Goal: Task Accomplishment & Management: Complete application form

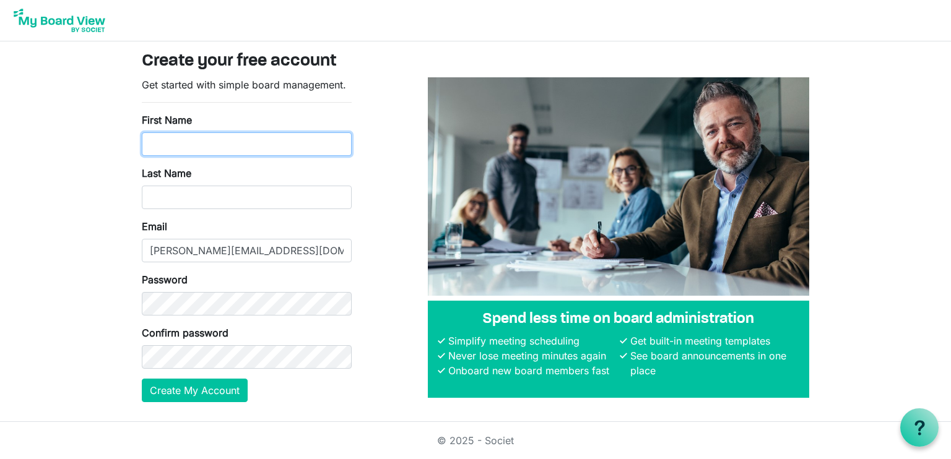
click at [226, 146] on input "First Name" at bounding box center [247, 144] width 210 height 24
type input "Tara"
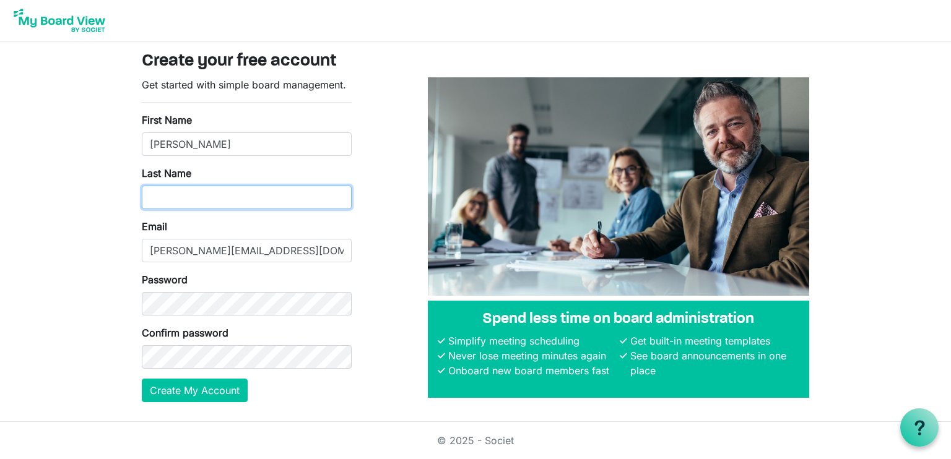
type input "Adler"
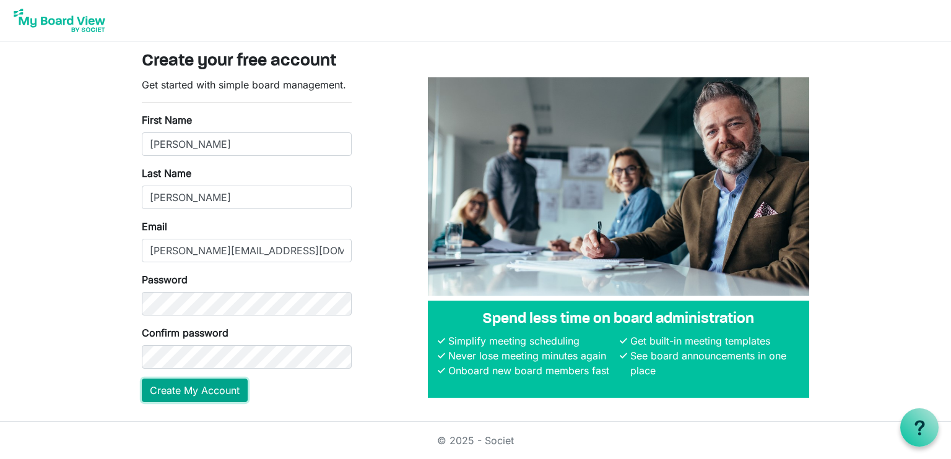
click at [188, 396] on button "Create My Account" at bounding box center [195, 391] width 106 height 24
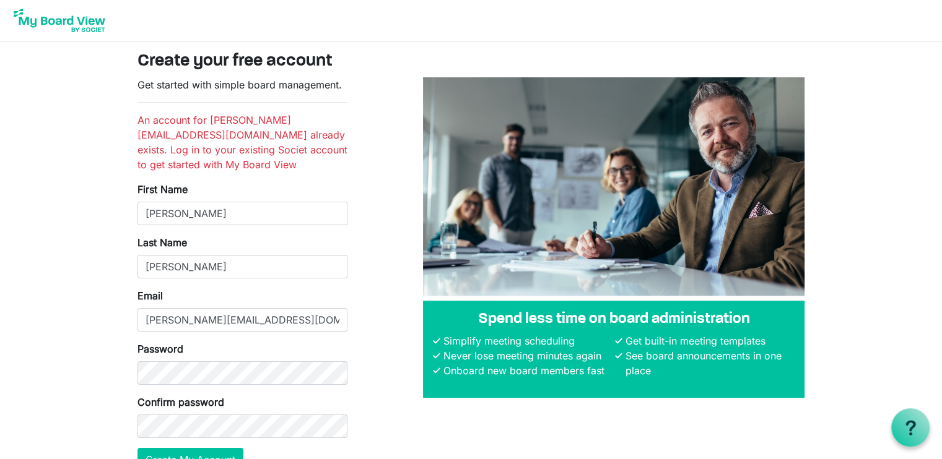
click at [38, 17] on img at bounding box center [59, 20] width 99 height 31
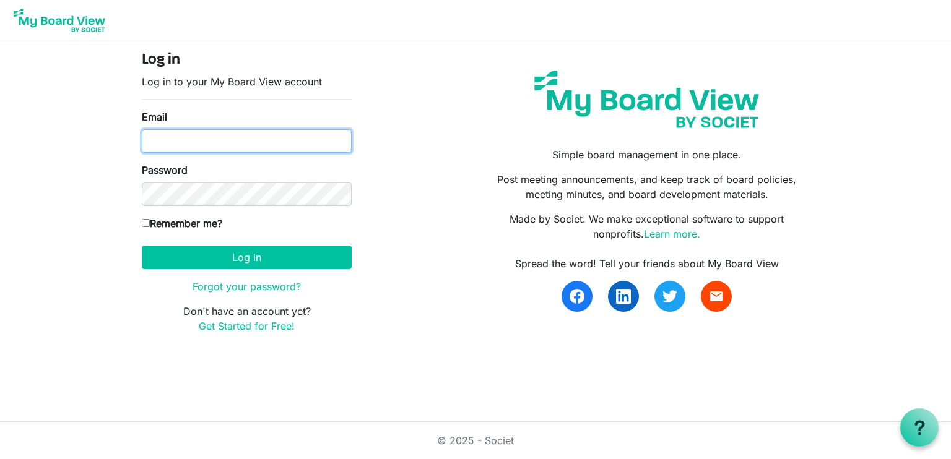
type input "[PERSON_NAME][EMAIL_ADDRESS][DOMAIN_NAME]"
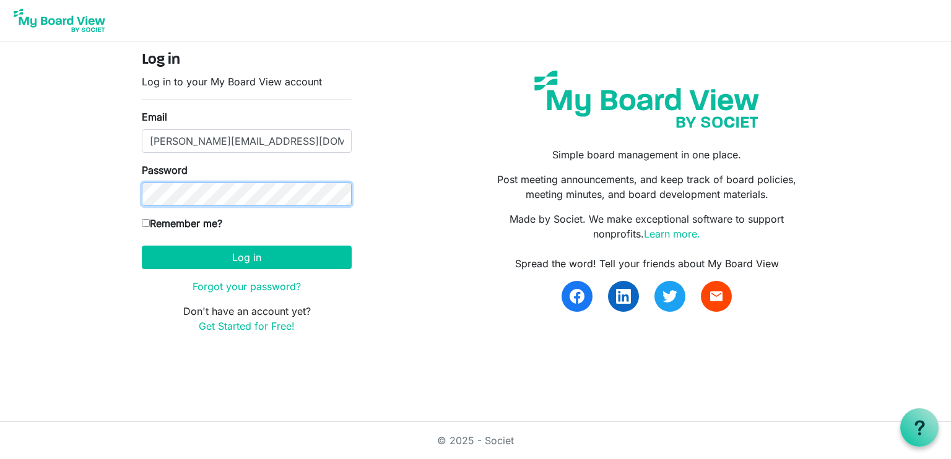
click at [119, 189] on body "Log in Log in to your My Board View account Email [PERSON_NAME][EMAIL_ADDRESS][…" at bounding box center [475, 176] width 951 height 353
click at [256, 288] on link "Forgot your password?" at bounding box center [247, 286] width 108 height 12
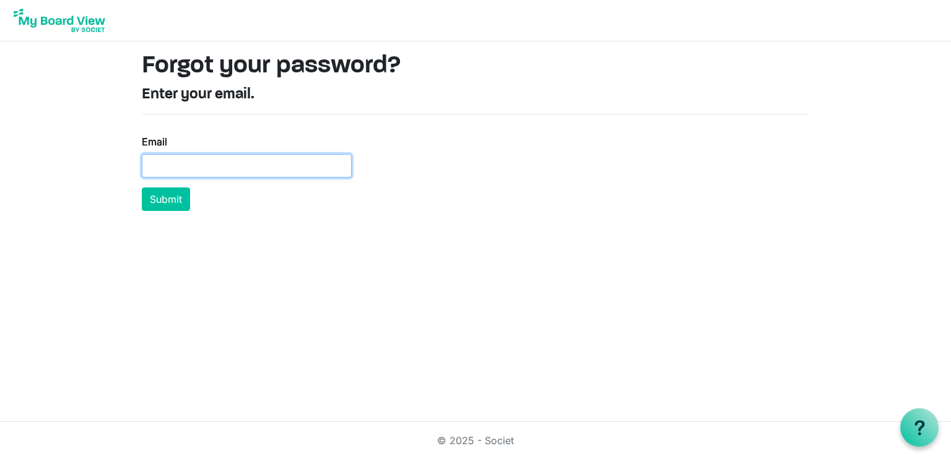
click at [214, 158] on input "Email" at bounding box center [247, 166] width 210 height 24
type input "[PERSON_NAME][EMAIL_ADDRESS][DOMAIN_NAME]"
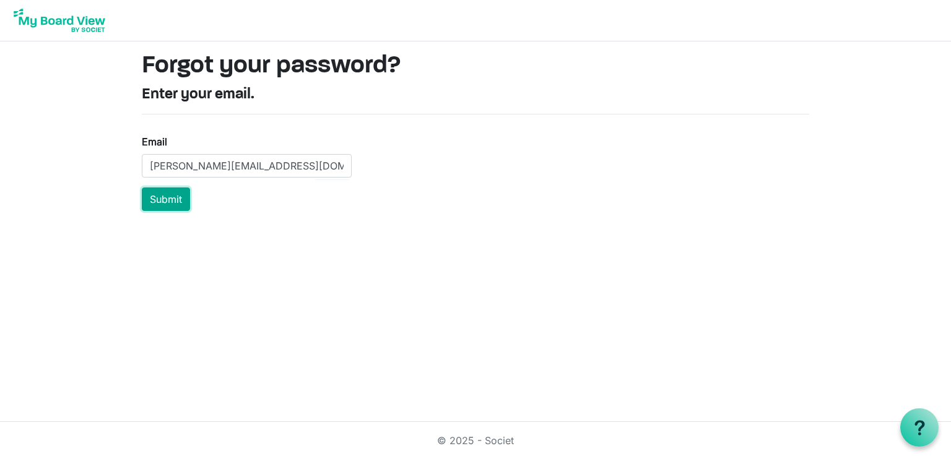
click at [142, 196] on button "Submit" at bounding box center [166, 200] width 48 height 24
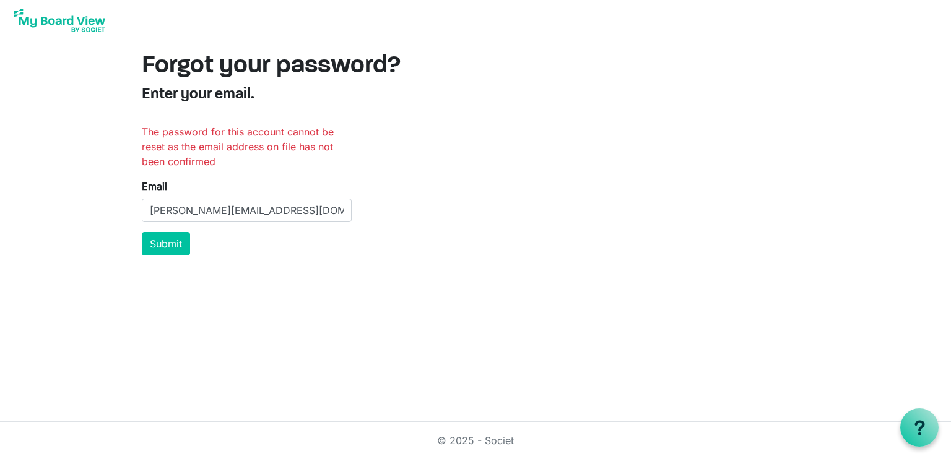
click at [43, 20] on img at bounding box center [59, 20] width 99 height 31
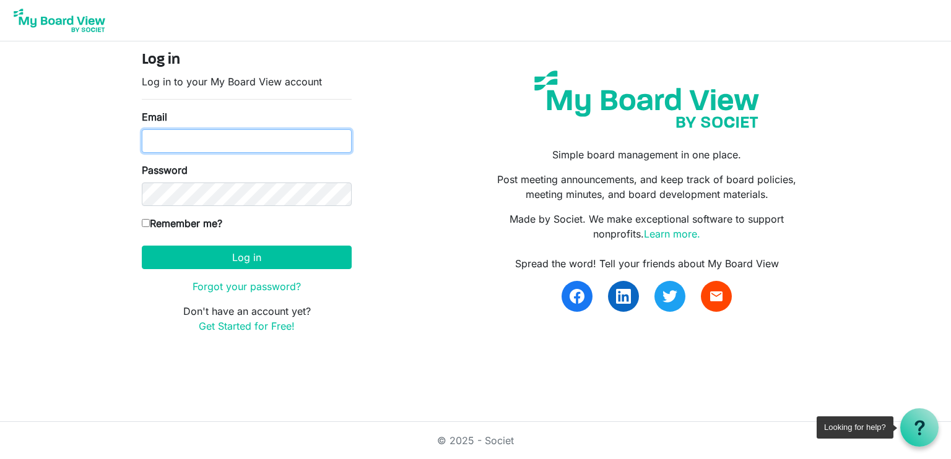
type input "[PERSON_NAME][EMAIL_ADDRESS][DOMAIN_NAME]"
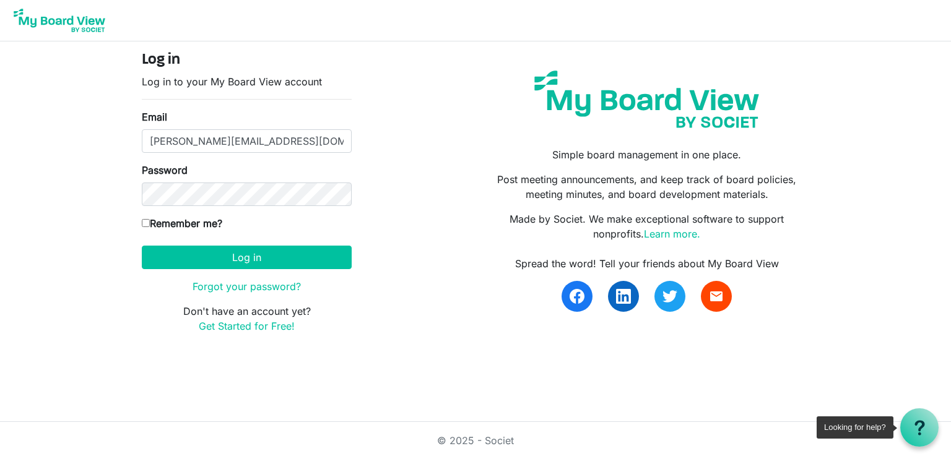
click at [929, 423] on div at bounding box center [919, 428] width 38 height 38
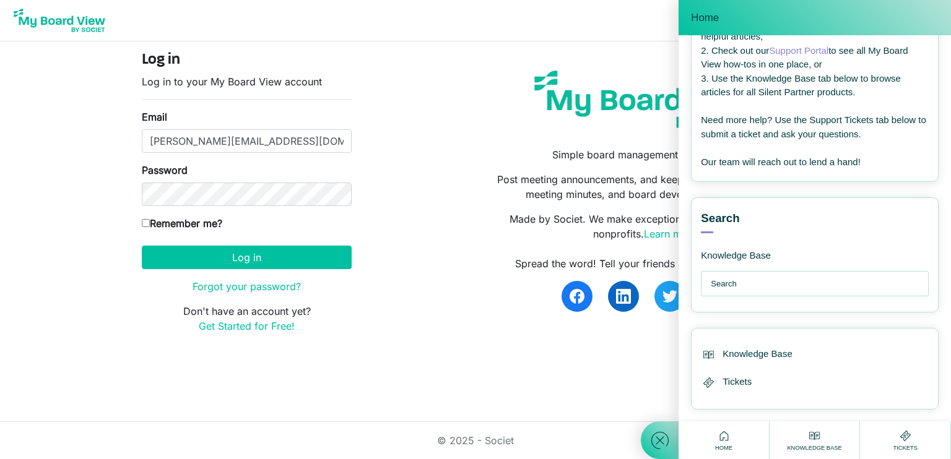
scroll to position [136, 0]
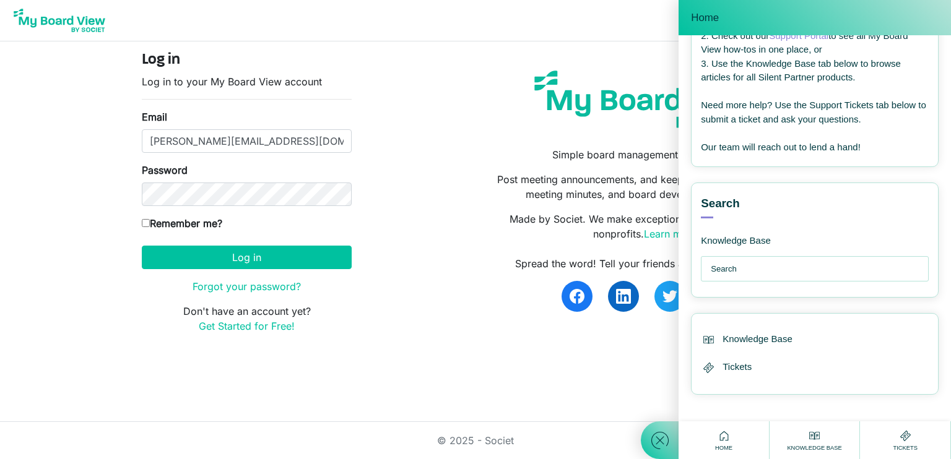
click at [820, 259] on input "text" at bounding box center [818, 269] width 214 height 25
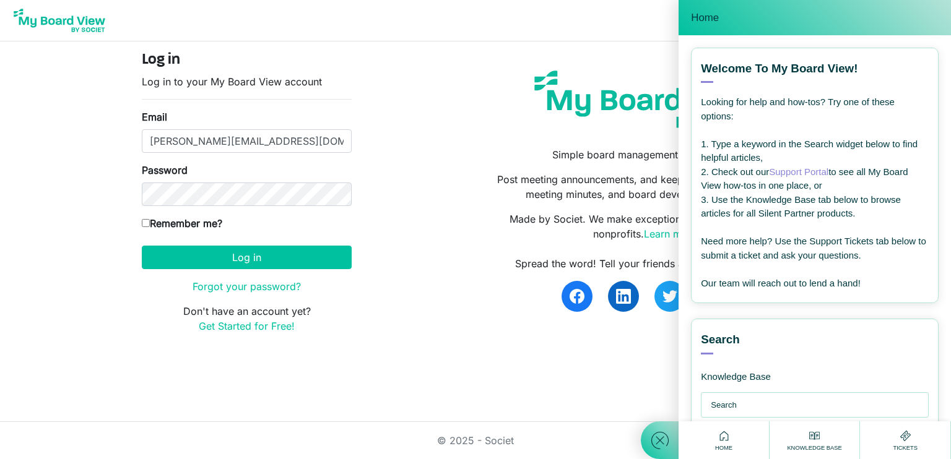
click at [804, 168] on link "Support Portal" at bounding box center [798, 172] width 59 height 11
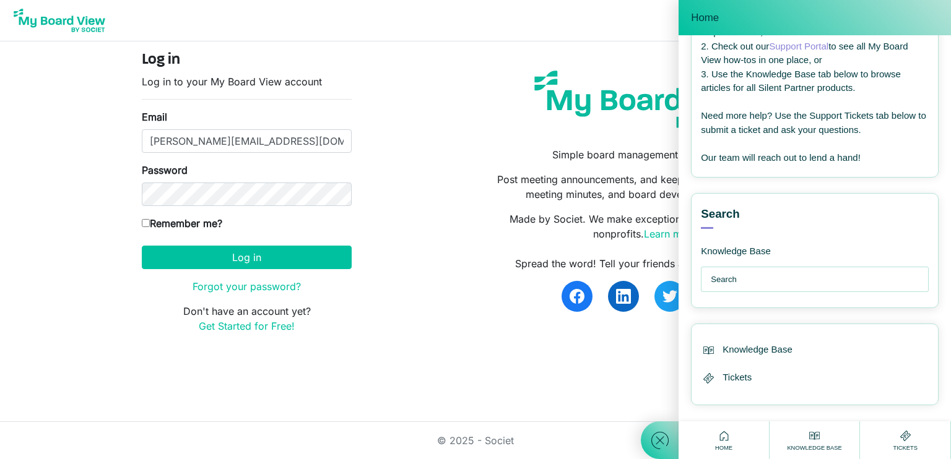
scroll to position [128, 0]
click at [910, 441] on icon at bounding box center [905, 435] width 15 height 15
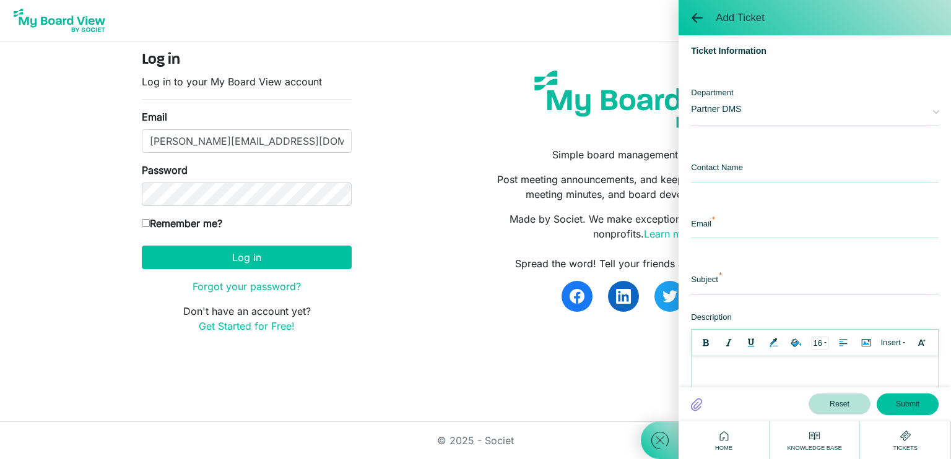
scroll to position [0, 0]
click at [768, 106] on span "Partner DMS" at bounding box center [805, 107] width 229 height 41
drag, startPoint x: 763, startPoint y: 98, endPoint x: 598, endPoint y: 206, distance: 197.0
click at [598, 206] on div "Simple board management in one place. Post meeting announcements, and keep trac…" at bounding box center [646, 197] width 343 height 292
click at [716, 173] on input "text" at bounding box center [815, 169] width 248 height 27
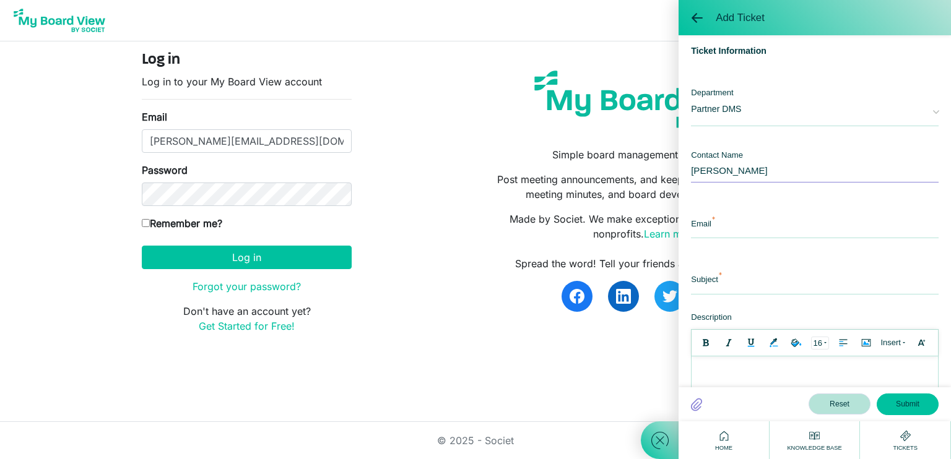
type input "[PERSON_NAME]"
type input "[PERSON_NAME][EMAIL_ADDRESS][DOMAIN_NAME]"
type input "Can't confirm email"
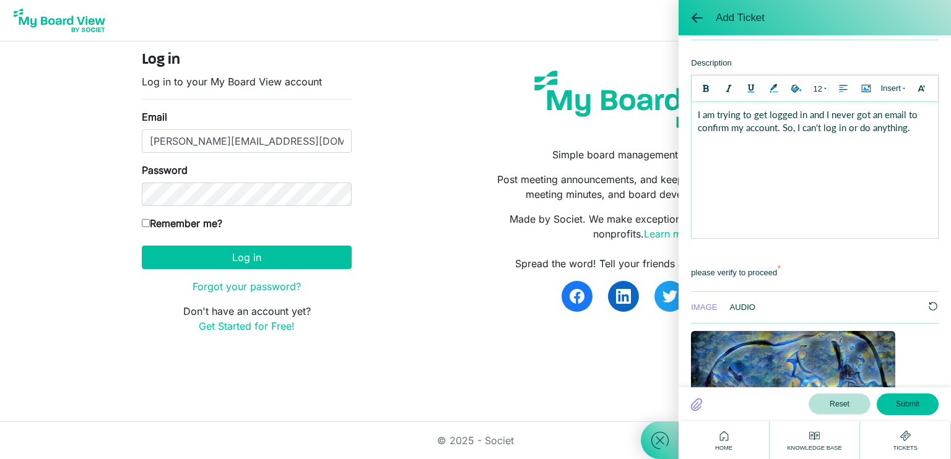
scroll to position [255, 0]
click at [869, 276] on div "Please verify to proceed IMAGE AUDIO Select the option that closely resembles t…" at bounding box center [815, 421] width 248 height 334
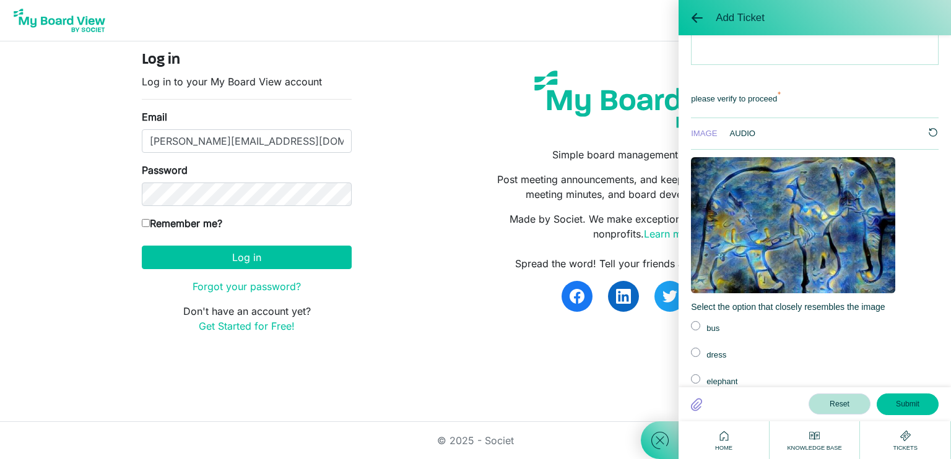
scroll to position [502, 0]
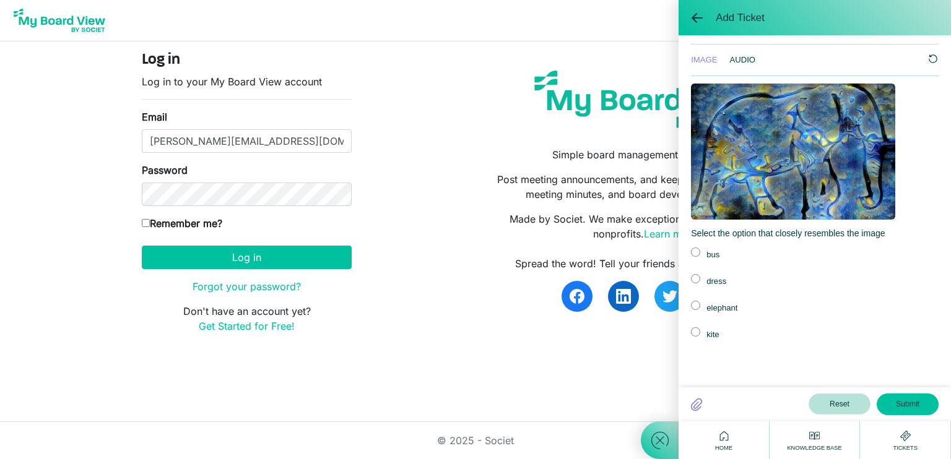
click at [741, 303] on div "elephant" at bounding box center [752, 308] width 122 height 14
click at [731, 306] on div "elephant" at bounding box center [752, 308] width 122 height 14
click at [916, 405] on button "Submit" at bounding box center [908, 404] width 62 height 21
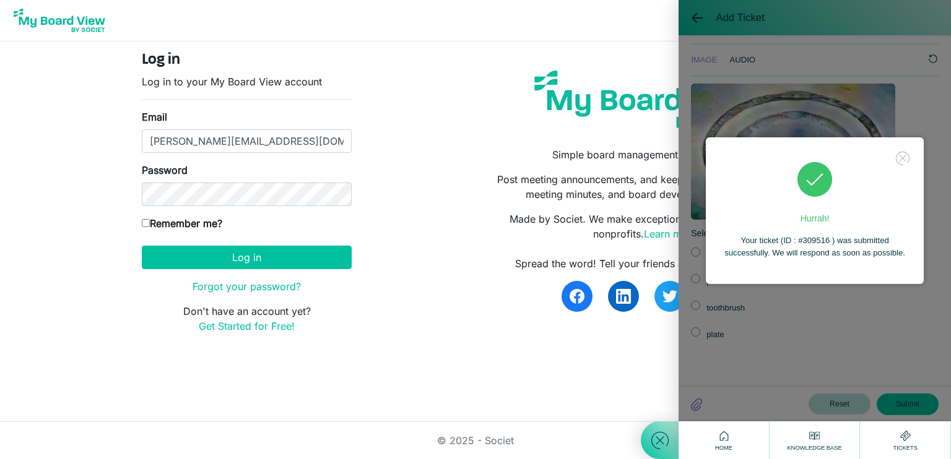
click at [900, 160] on icon at bounding box center [902, 158] width 17 height 17
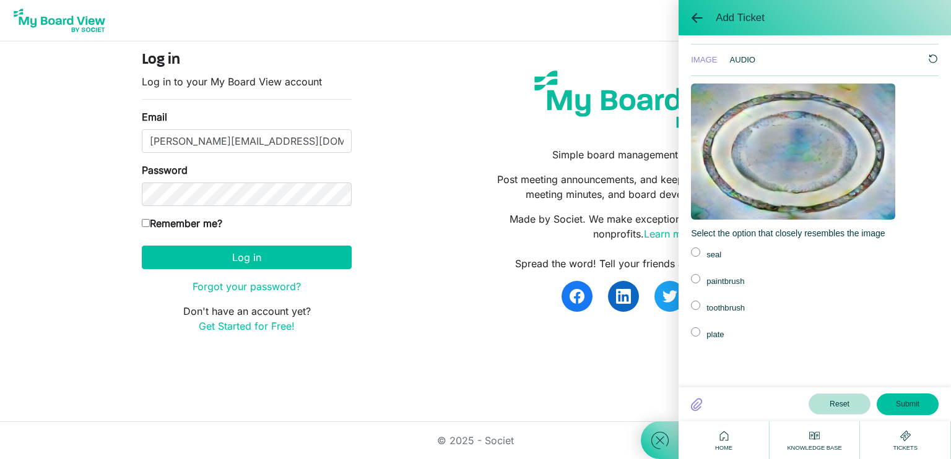
click at [688, 19] on div "Add Ticket" at bounding box center [814, 17] width 272 height 35
click at [692, 14] on span at bounding box center [697, 18] width 12 height 12
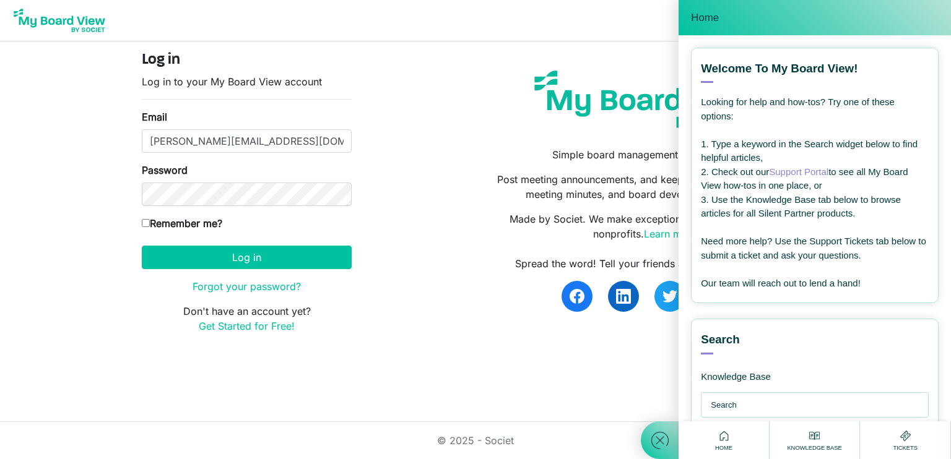
click at [704, 24] on div "Home" at bounding box center [815, 17] width 248 height 17
click at [694, 7] on div "Home" at bounding box center [814, 17] width 272 height 35
